Goal: Information Seeking & Learning: Learn about a topic

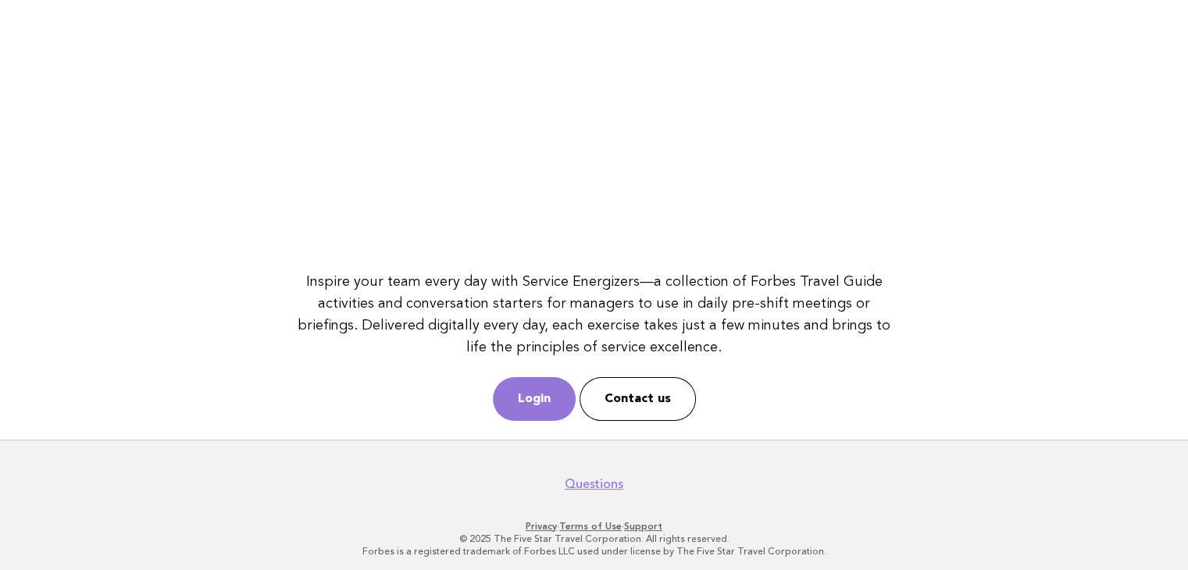
scroll to position [202, 0]
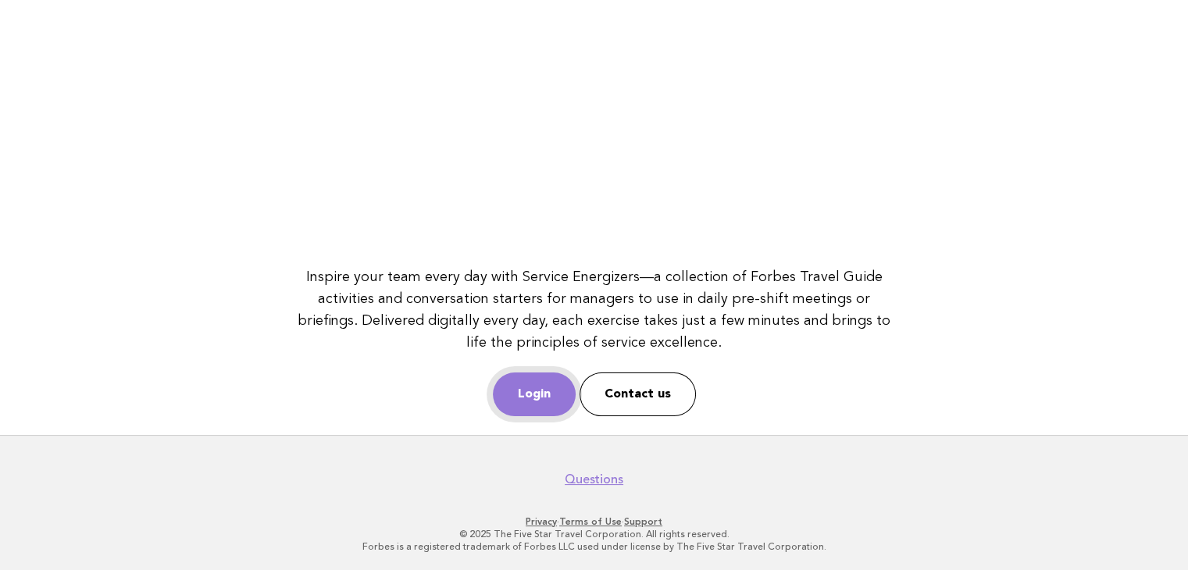
click at [539, 377] on link "Login" at bounding box center [534, 395] width 83 height 44
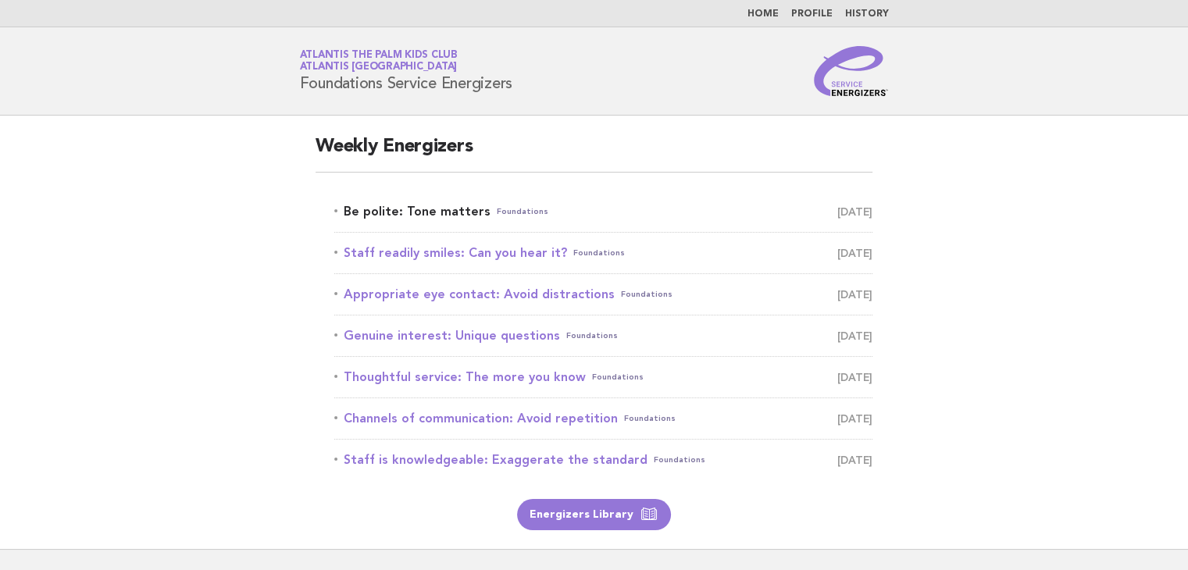
click at [430, 212] on link "Be polite: Tone matters Foundations September 20" at bounding box center [603, 212] width 538 height 22
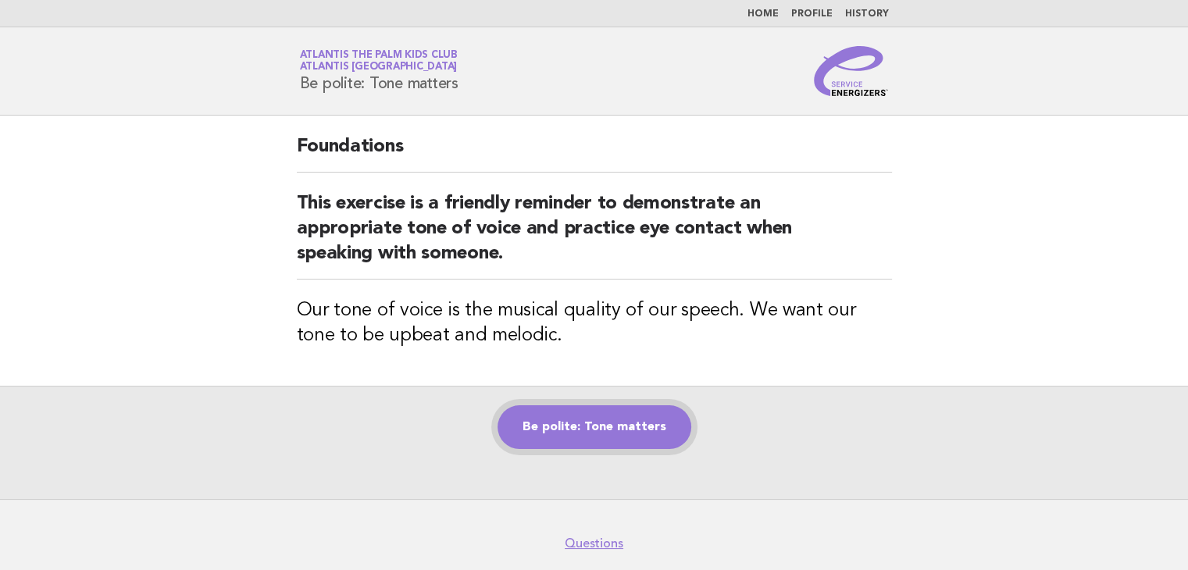
click at [614, 418] on link "Be polite: Tone matters" at bounding box center [595, 427] width 194 height 44
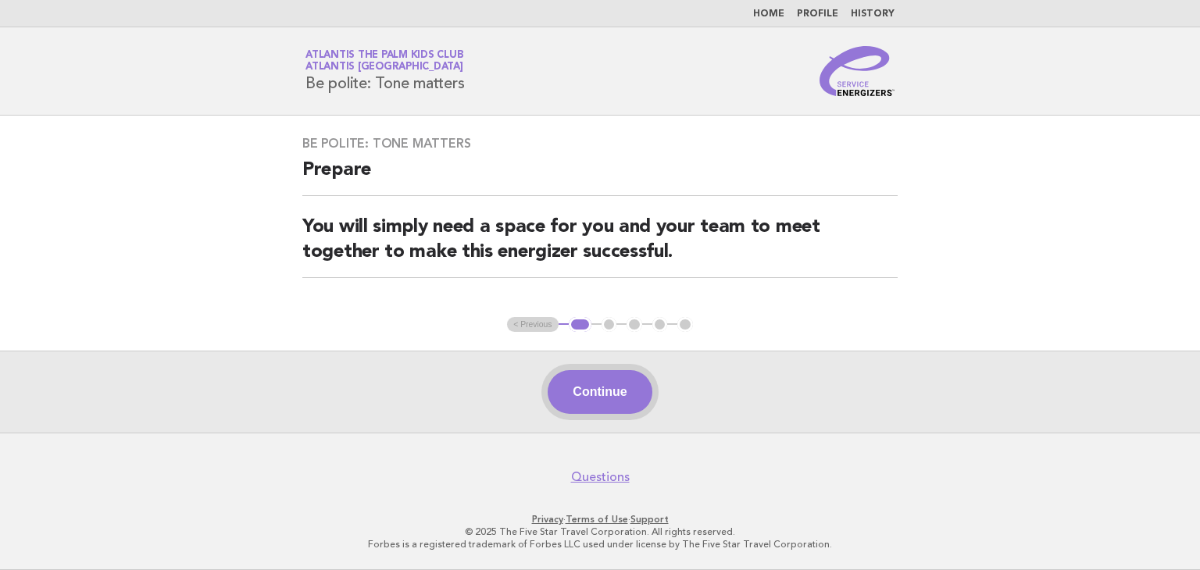
click at [618, 404] on button "Continue" at bounding box center [600, 392] width 104 height 44
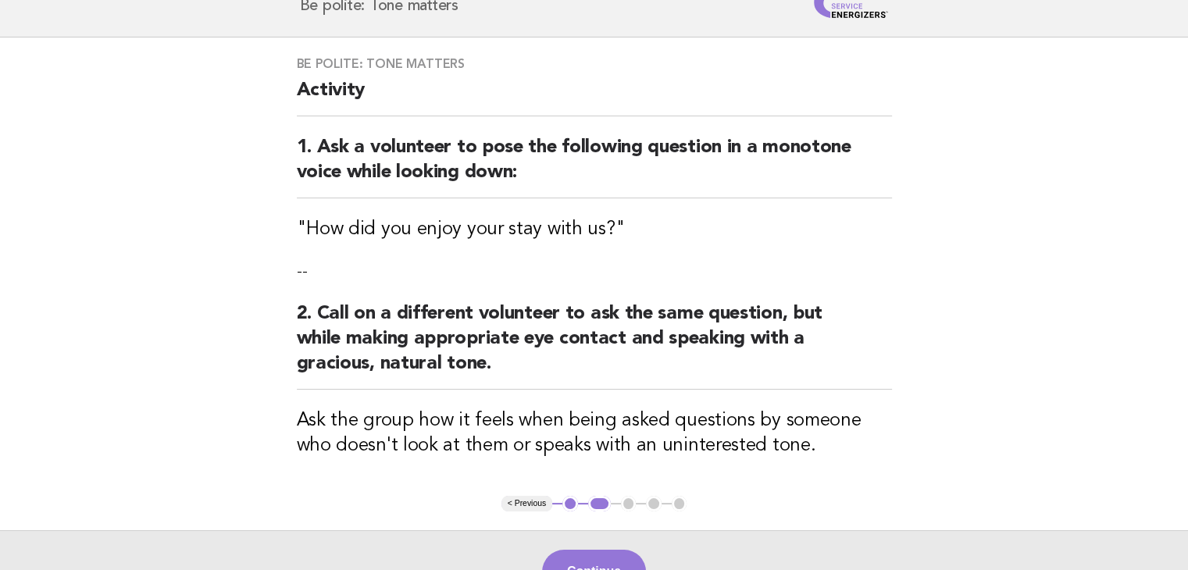
scroll to position [156, 0]
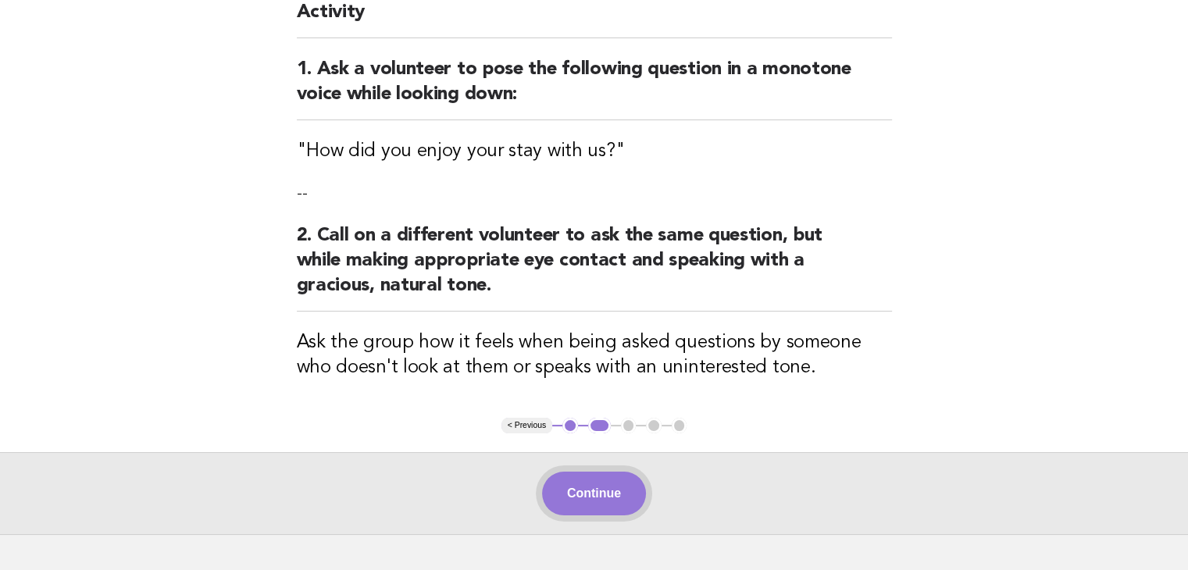
click at [616, 482] on button "Continue" at bounding box center [594, 494] width 104 height 44
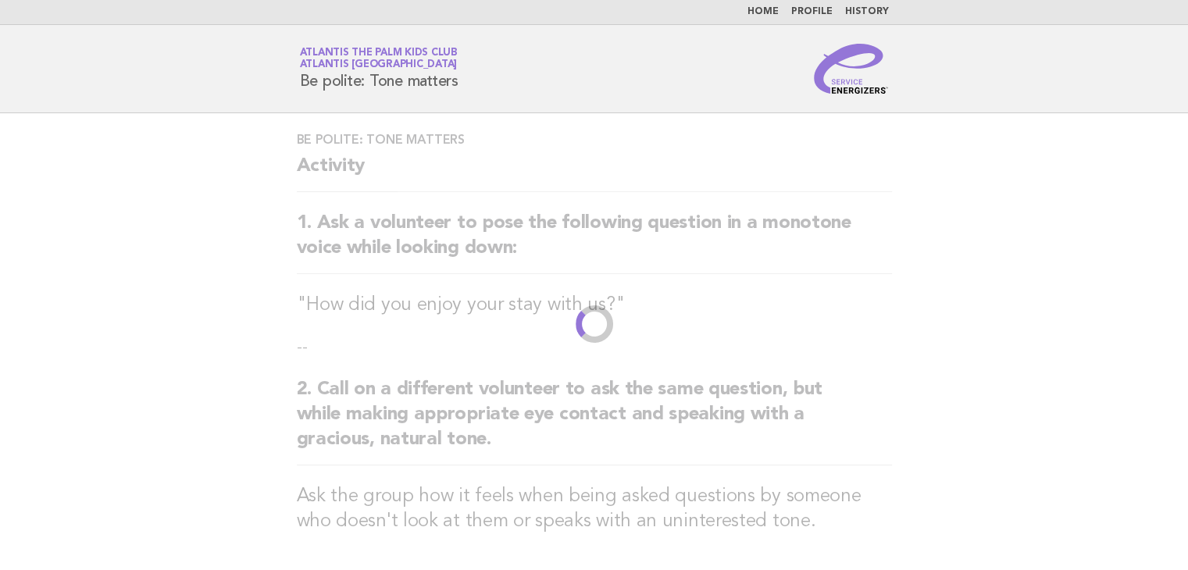
scroll to position [0, 0]
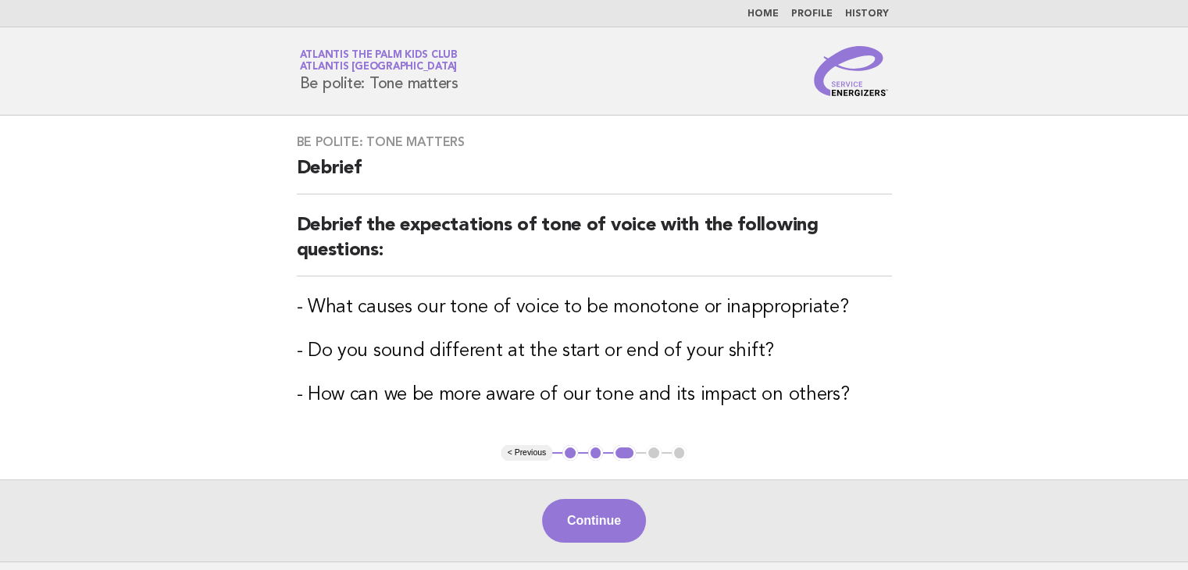
click at [547, 447] on button "< Previous" at bounding box center [527, 453] width 51 height 16
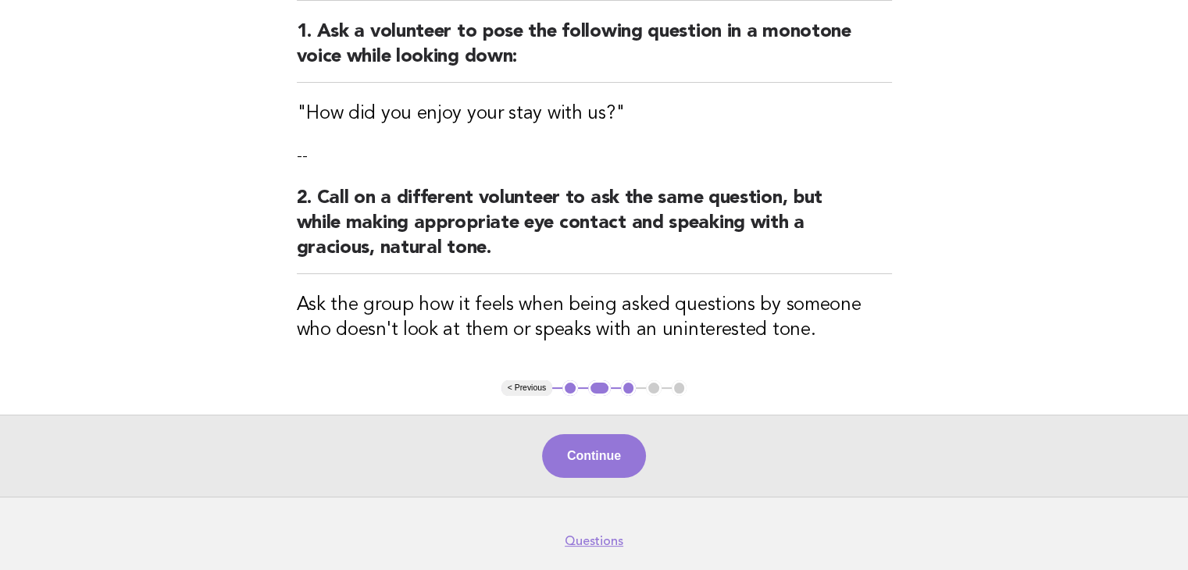
scroll to position [255, 0]
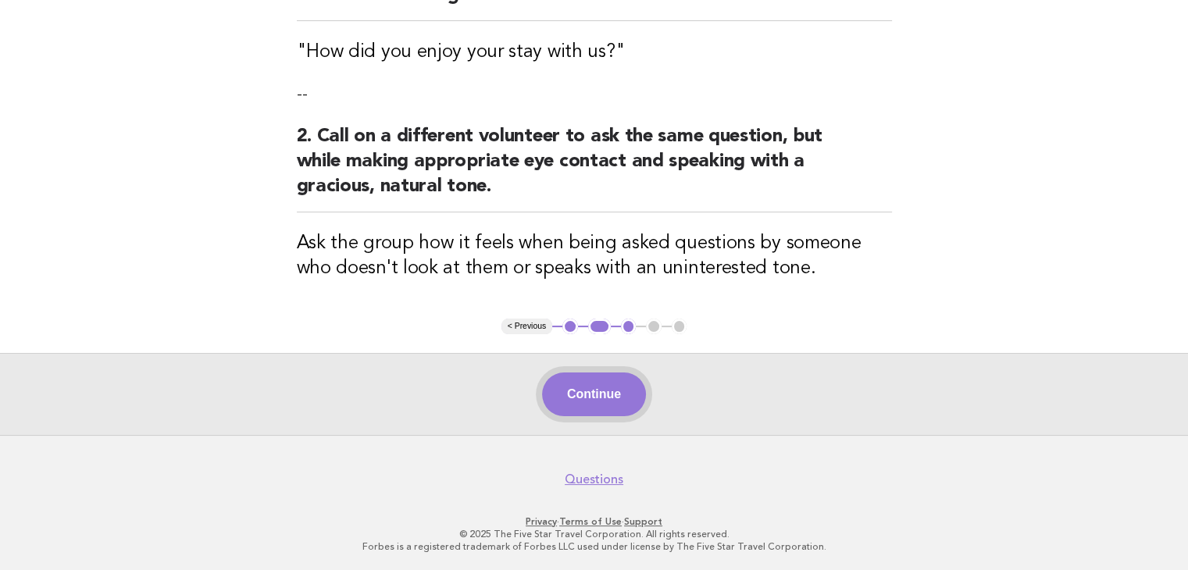
click at [581, 397] on button "Continue" at bounding box center [594, 395] width 104 height 44
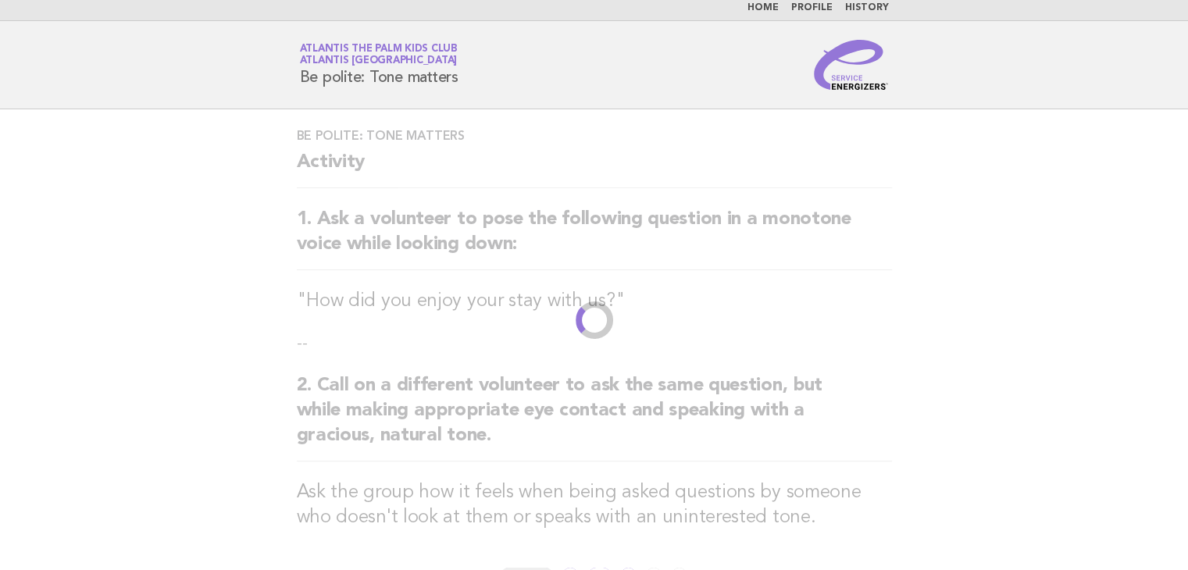
scroll to position [0, 0]
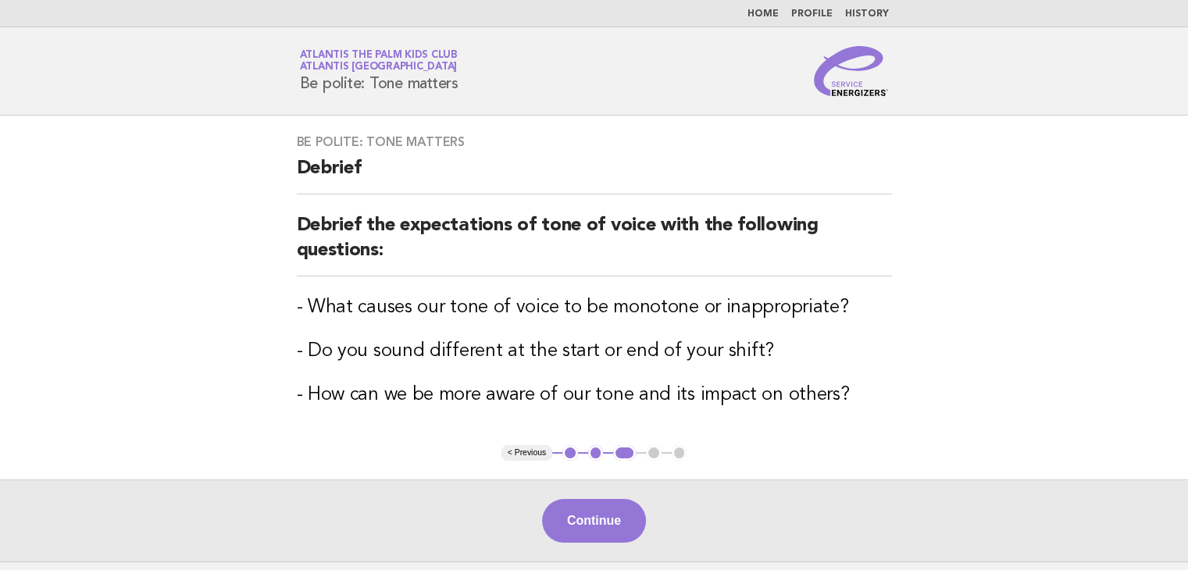
click at [587, 385] on h3 "- How can we be more aware of our tone and its impact on others?" at bounding box center [594, 395] width 595 height 25
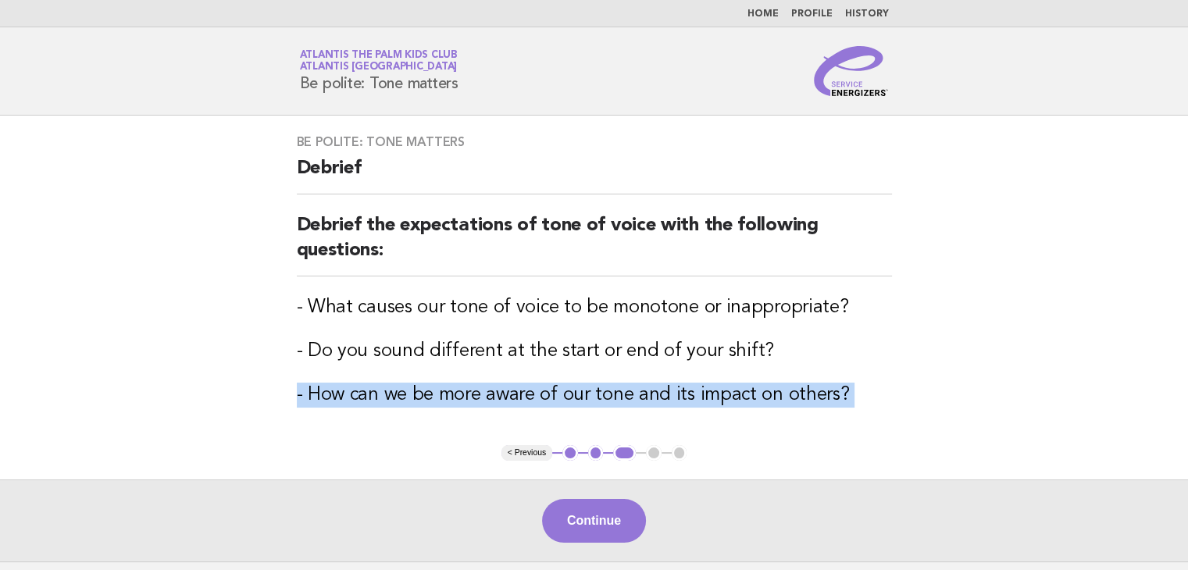
click at [587, 385] on h3 "- How can we be more aware of our tone and its impact on others?" at bounding box center [594, 395] width 595 height 25
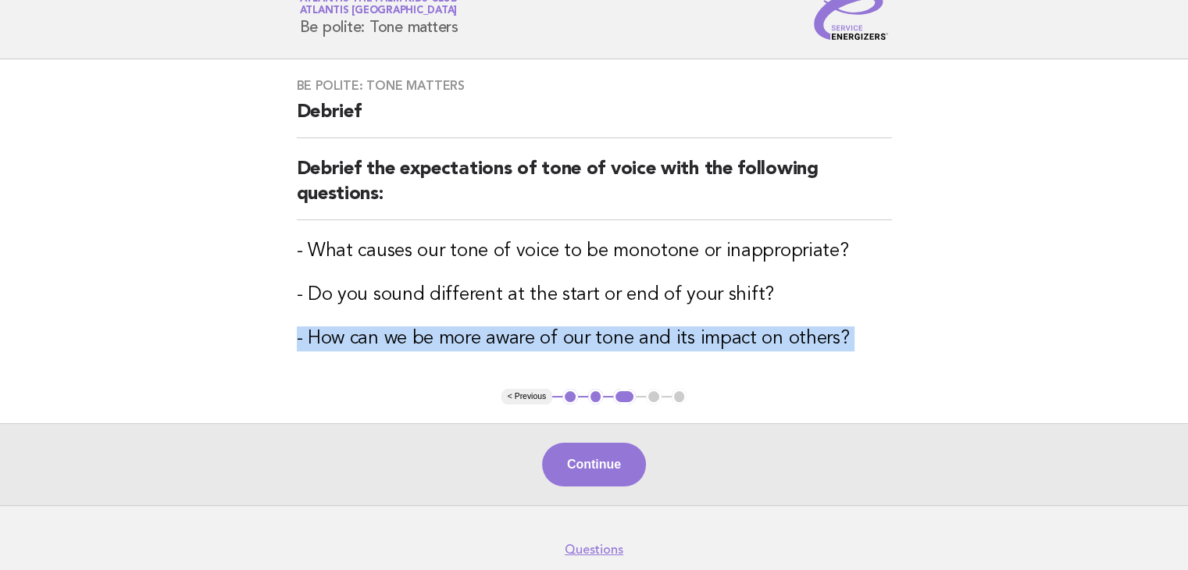
scroll to position [78, 0]
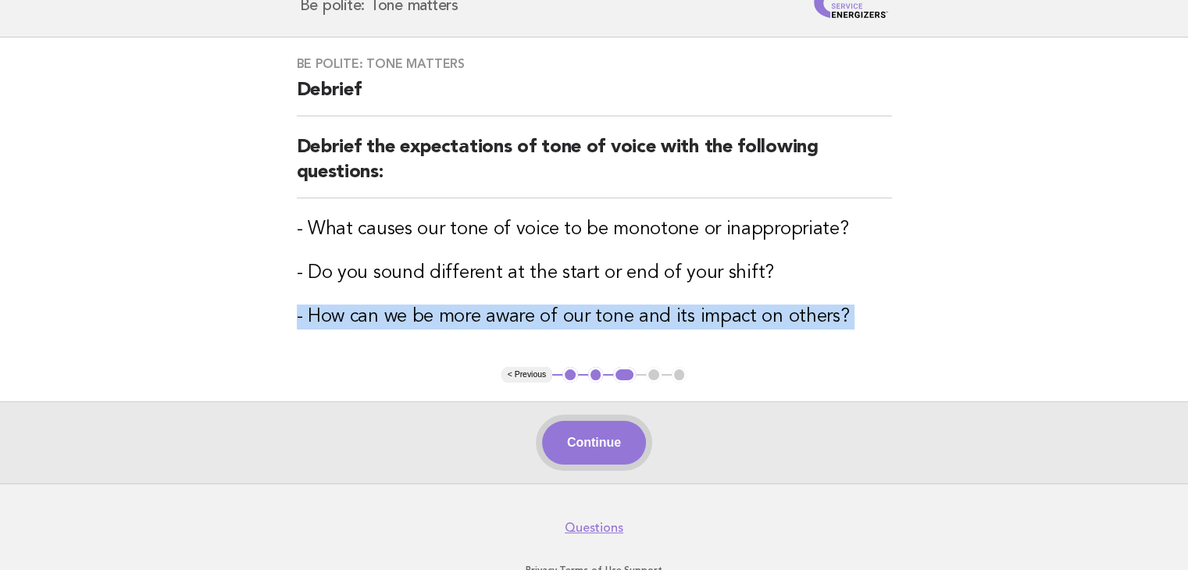
click at [592, 444] on button "Continue" at bounding box center [594, 443] width 104 height 44
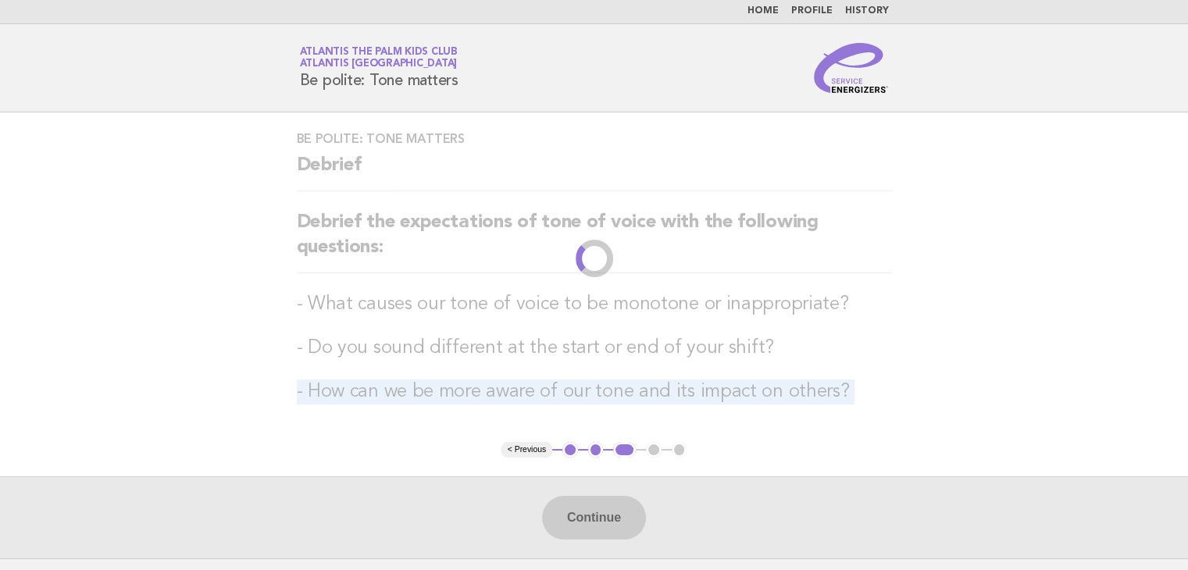
scroll to position [0, 0]
click at [509, 379] on div "Be polite: Tone matters Debrief Debrief the expectations of tone of voice with …" at bounding box center [594, 281] width 633 height 330
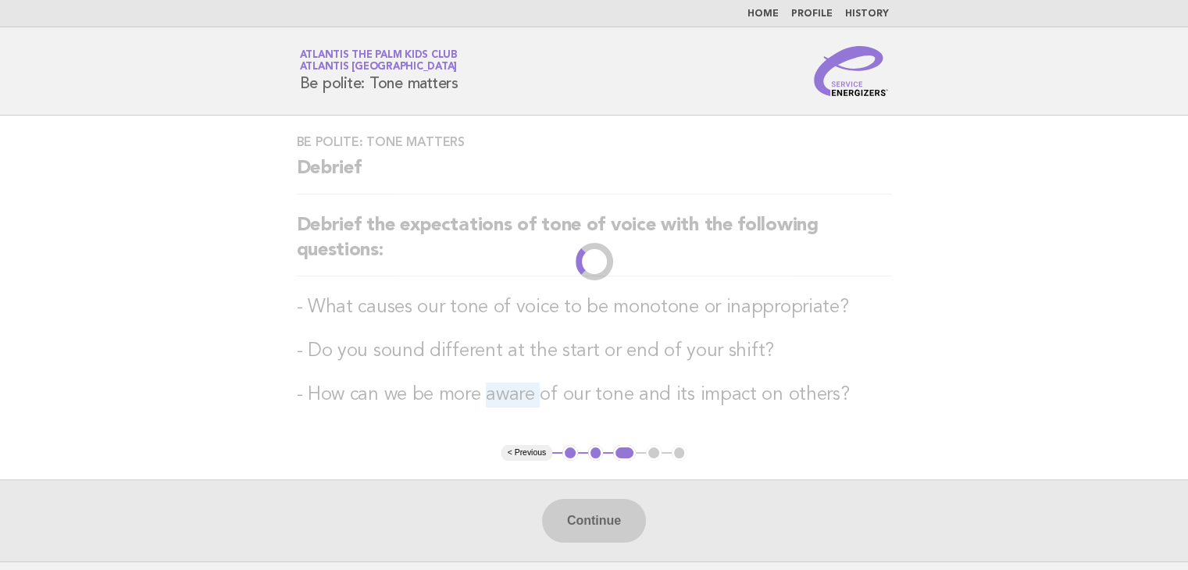
click at [509, 379] on div "Be polite: Tone matters Debrief Debrief the expectations of tone of voice with …" at bounding box center [594, 281] width 633 height 330
